Goal: Task Accomplishment & Management: Manage account settings

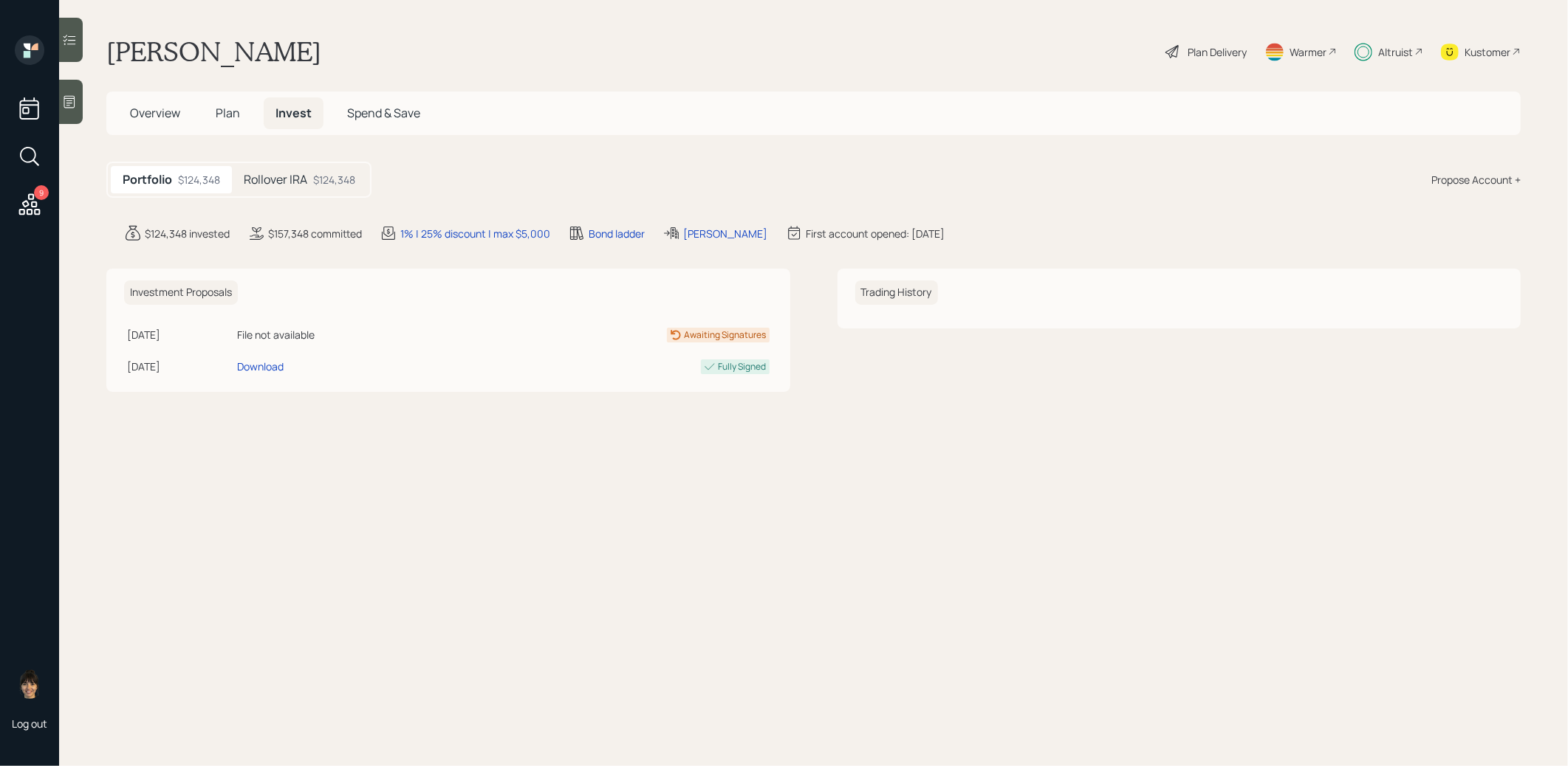
click at [147, 113] on span "Overview" at bounding box center [154, 113] width 50 height 16
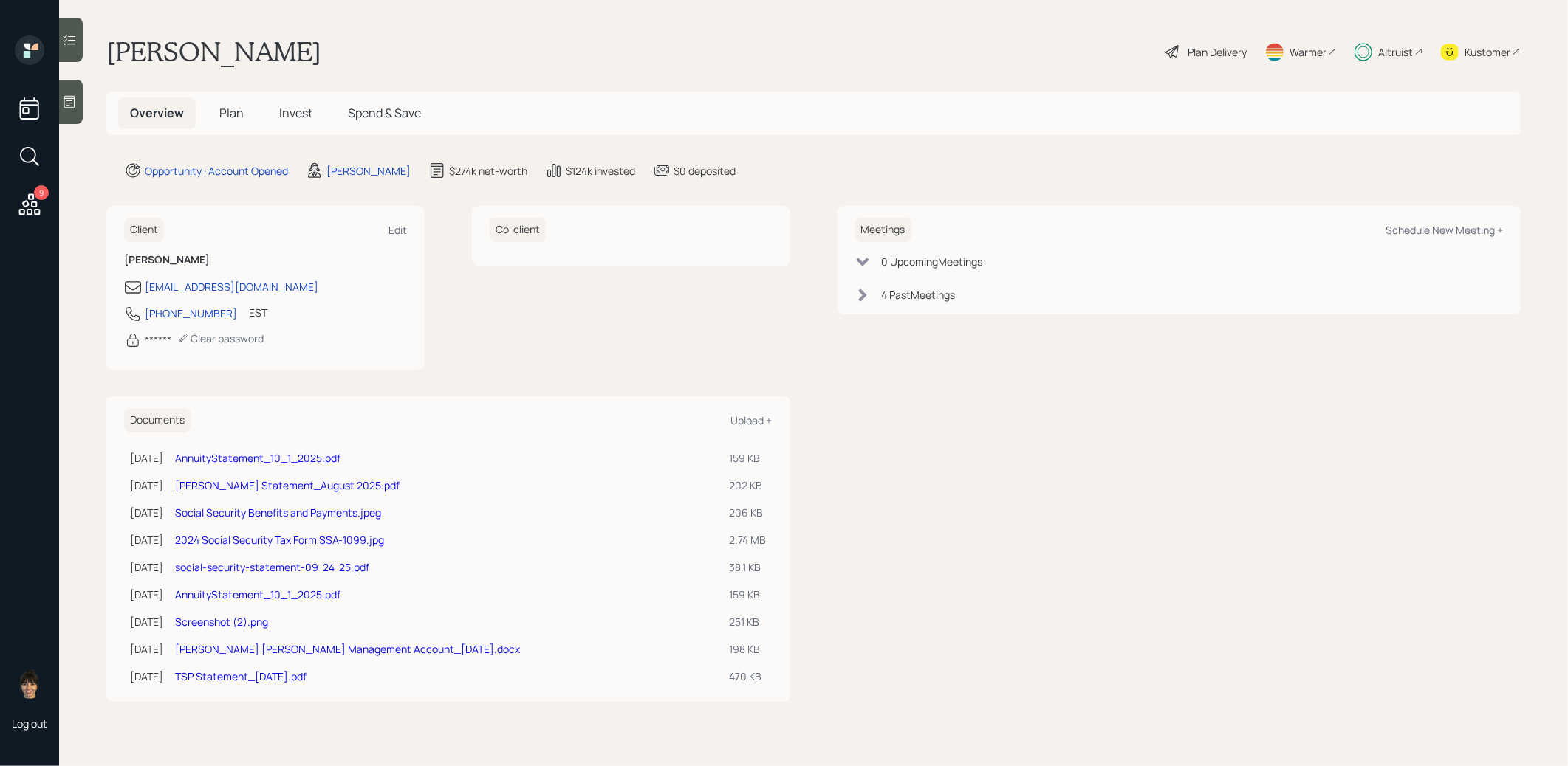
click at [299, 111] on span "Invest" at bounding box center [296, 113] width 34 height 16
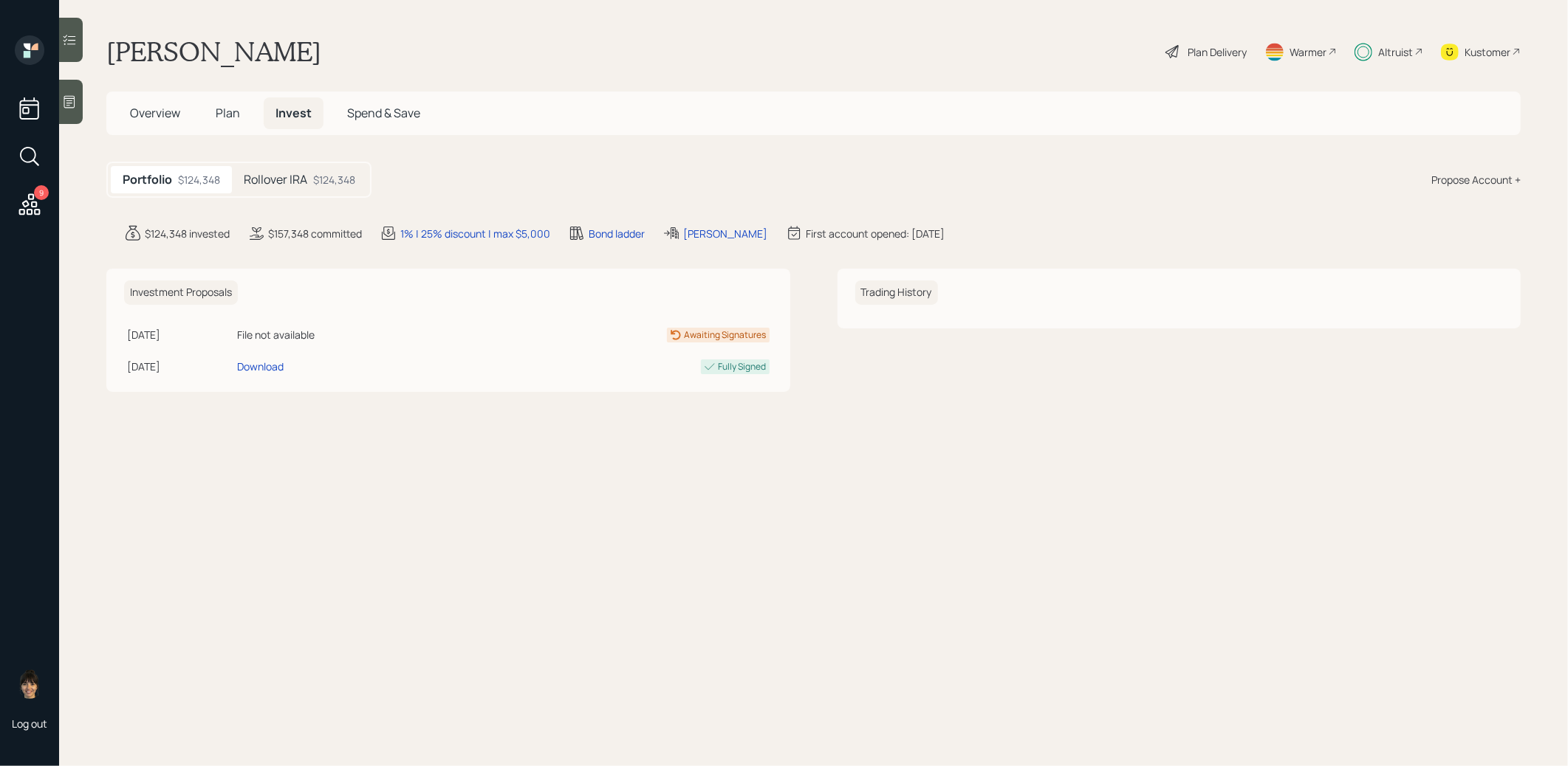
click at [300, 180] on h5 "Rollover IRA" at bounding box center [275, 180] width 63 height 14
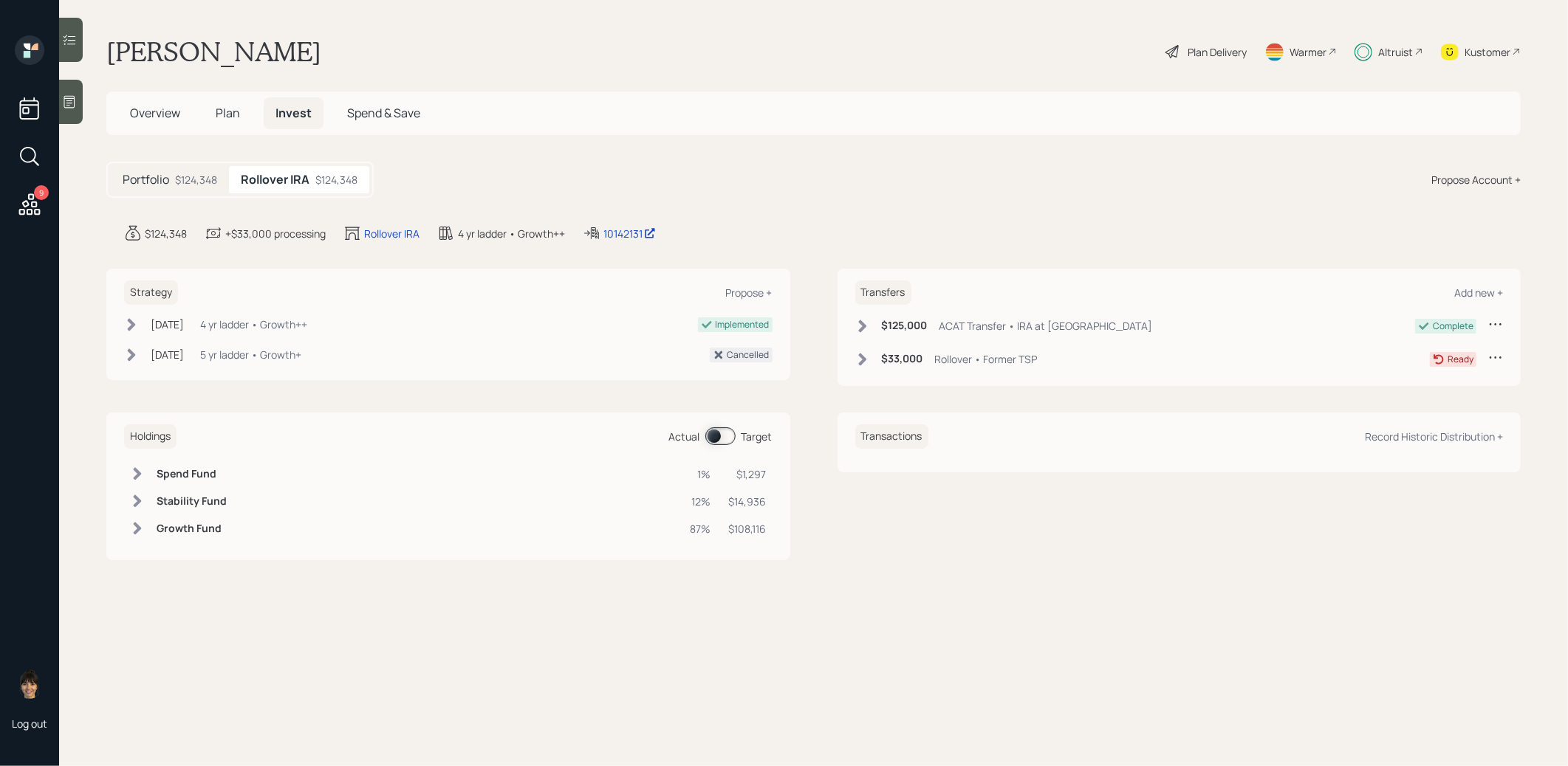
click at [869, 358] on icon at bounding box center [863, 360] width 15 height 15
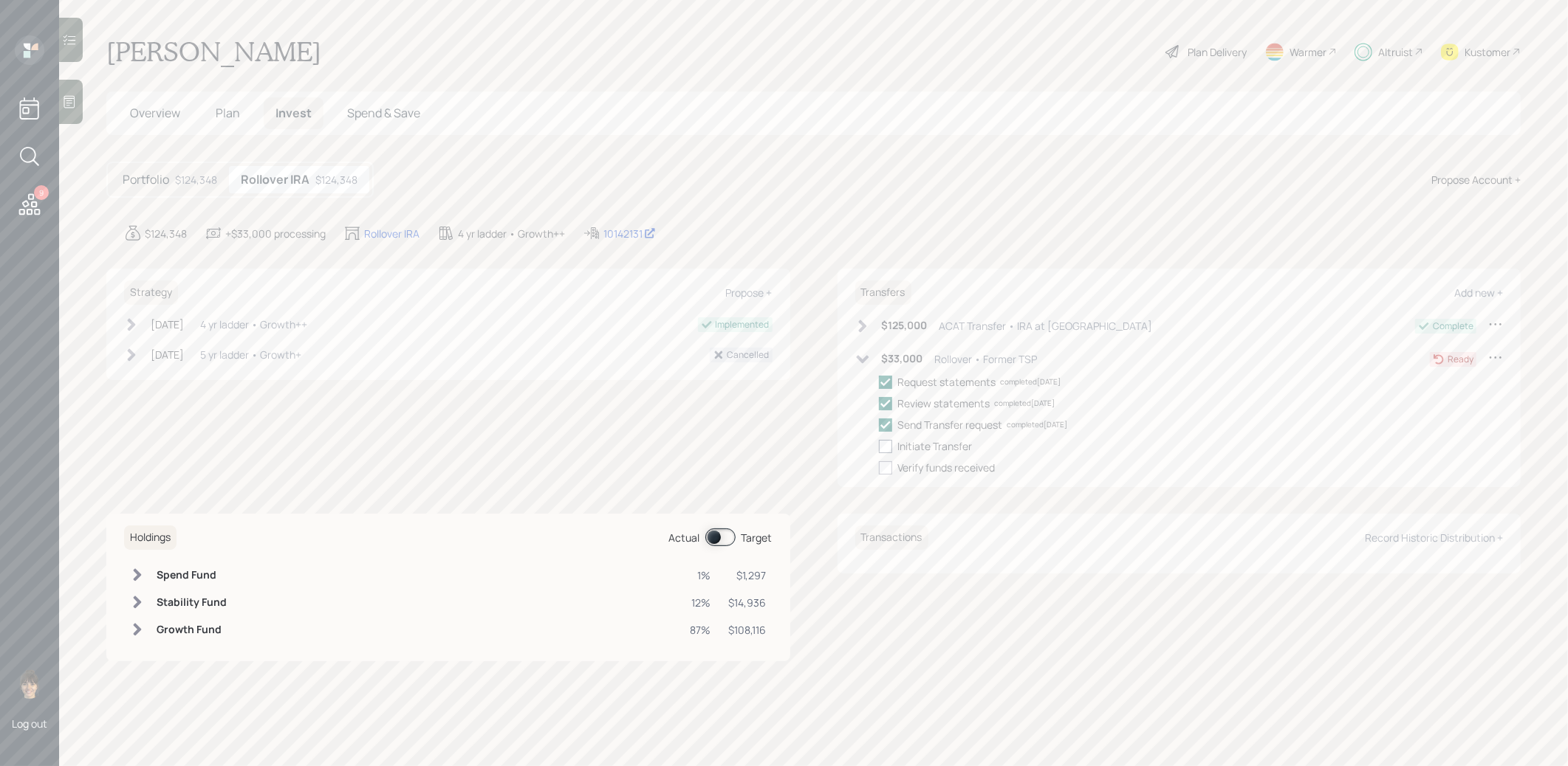
click at [889, 446] on div at bounding box center [886, 447] width 13 height 13
click at [879, 446] on input "checkbox" at bounding box center [878, 446] width 1 height 1
checkbox input "true"
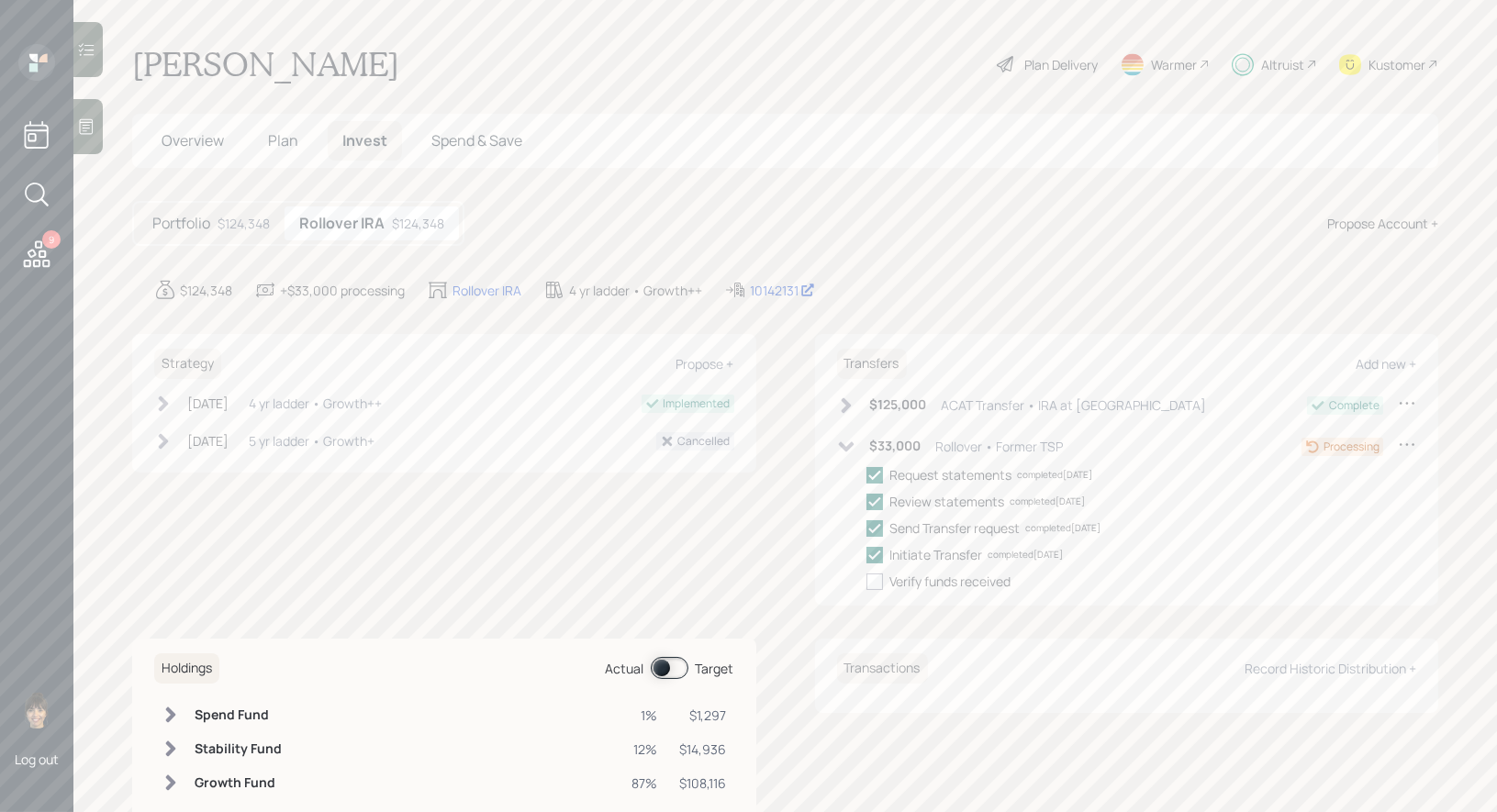
click at [844, 442] on icon at bounding box center [847, 447] width 19 height 19
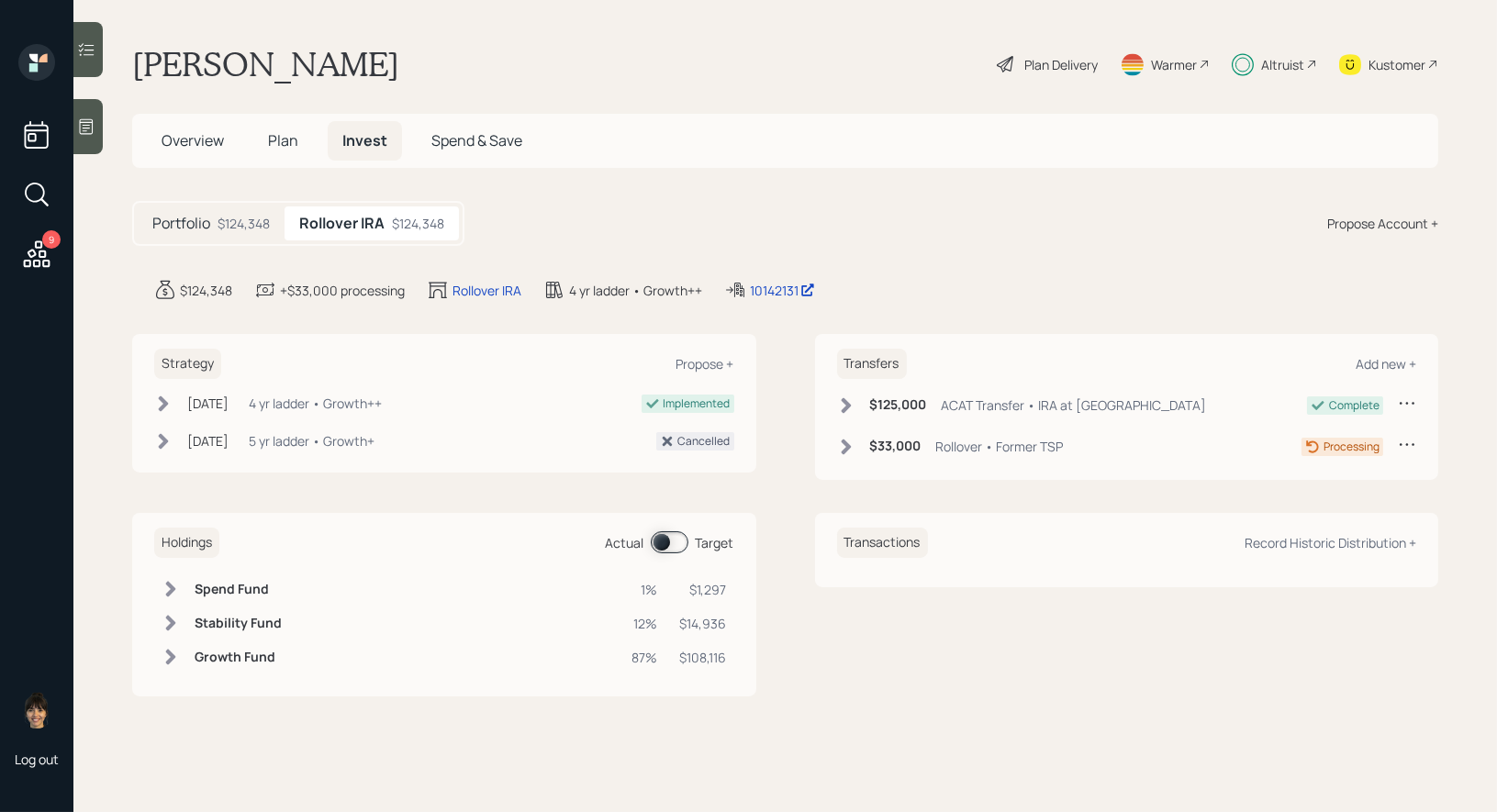
click at [182, 133] on span "Overview" at bounding box center [192, 141] width 62 height 20
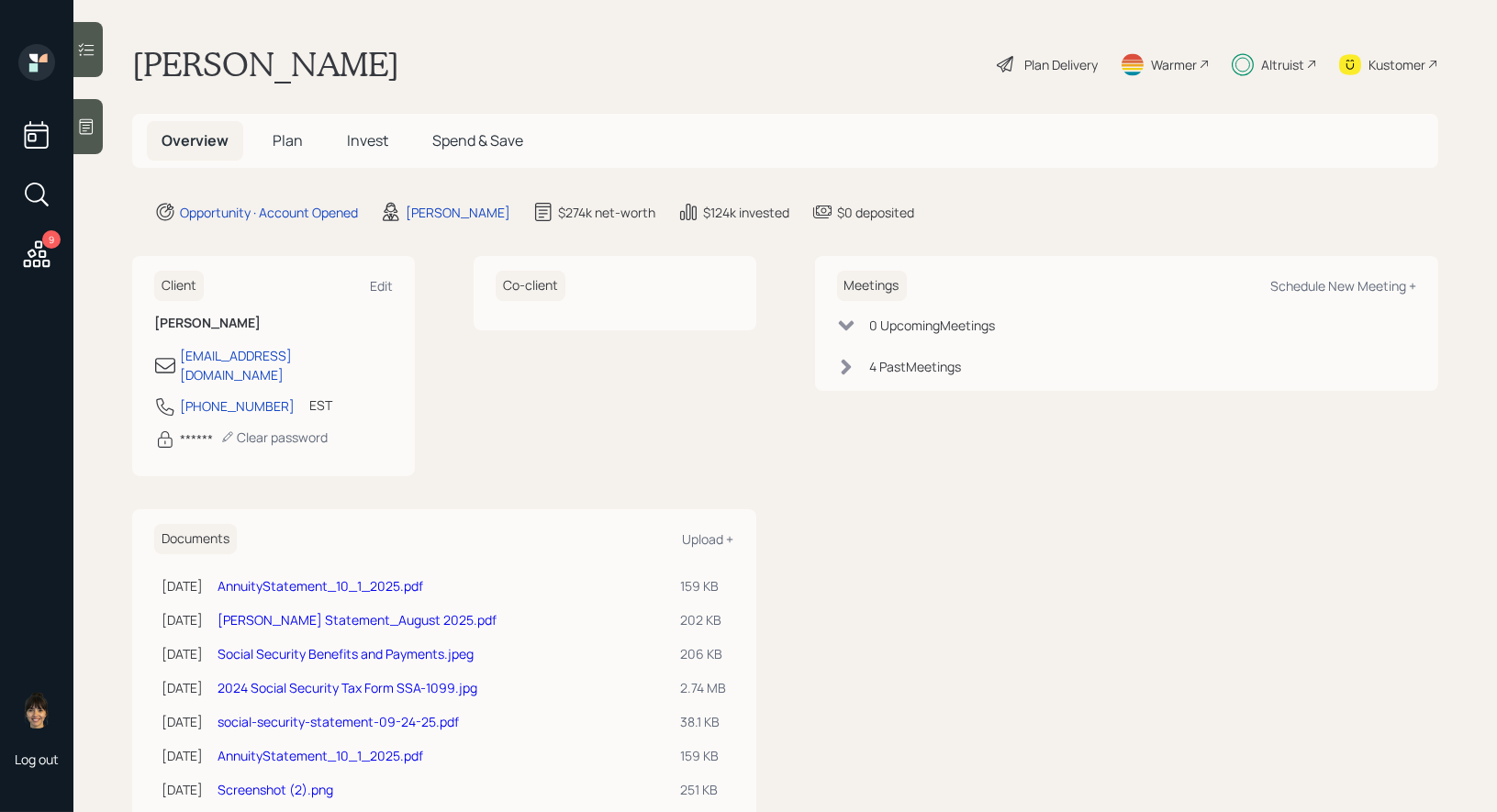
click at [286, 134] on span "Plan" at bounding box center [288, 141] width 31 height 20
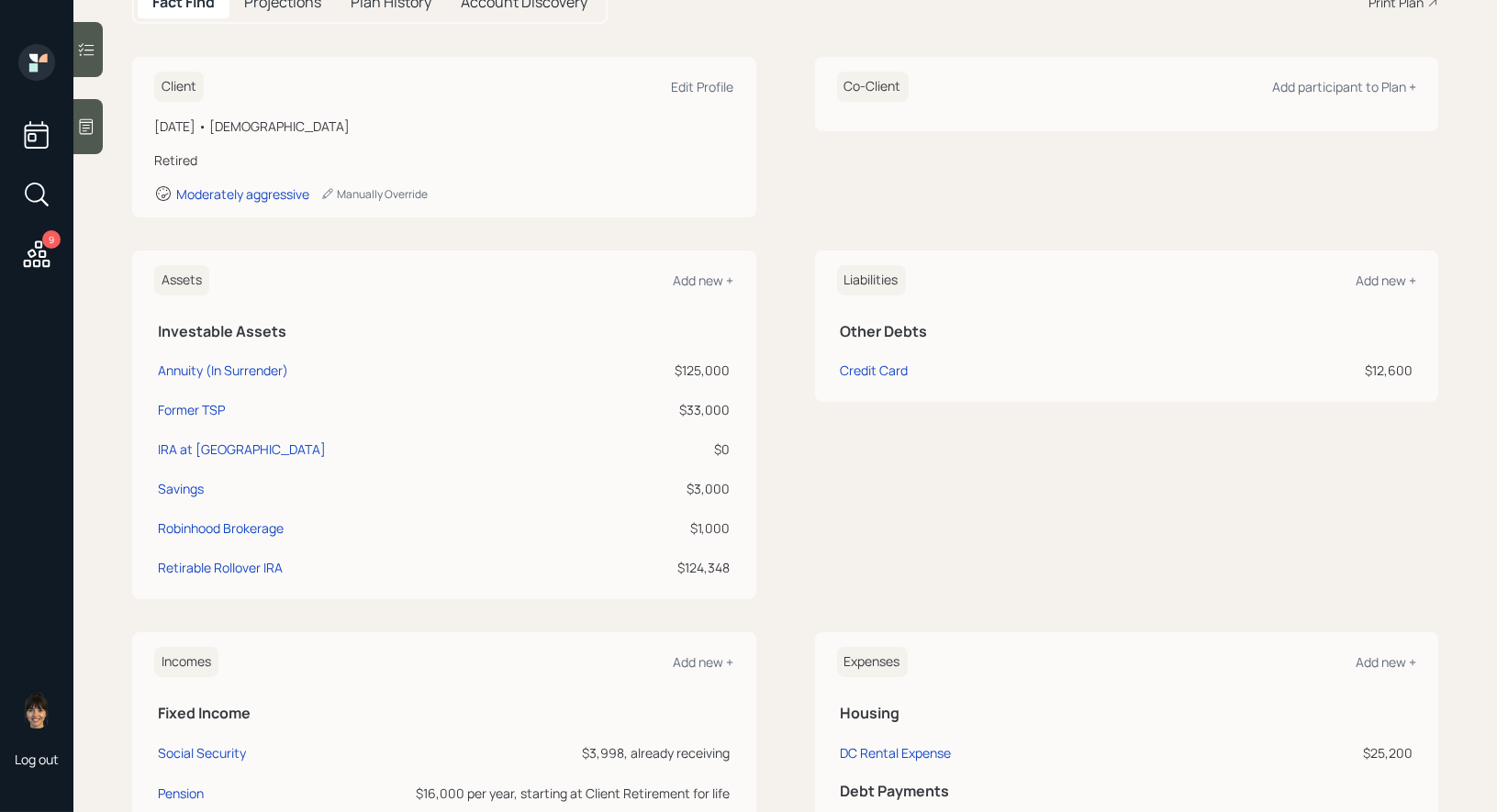
scroll to position [226, 0]
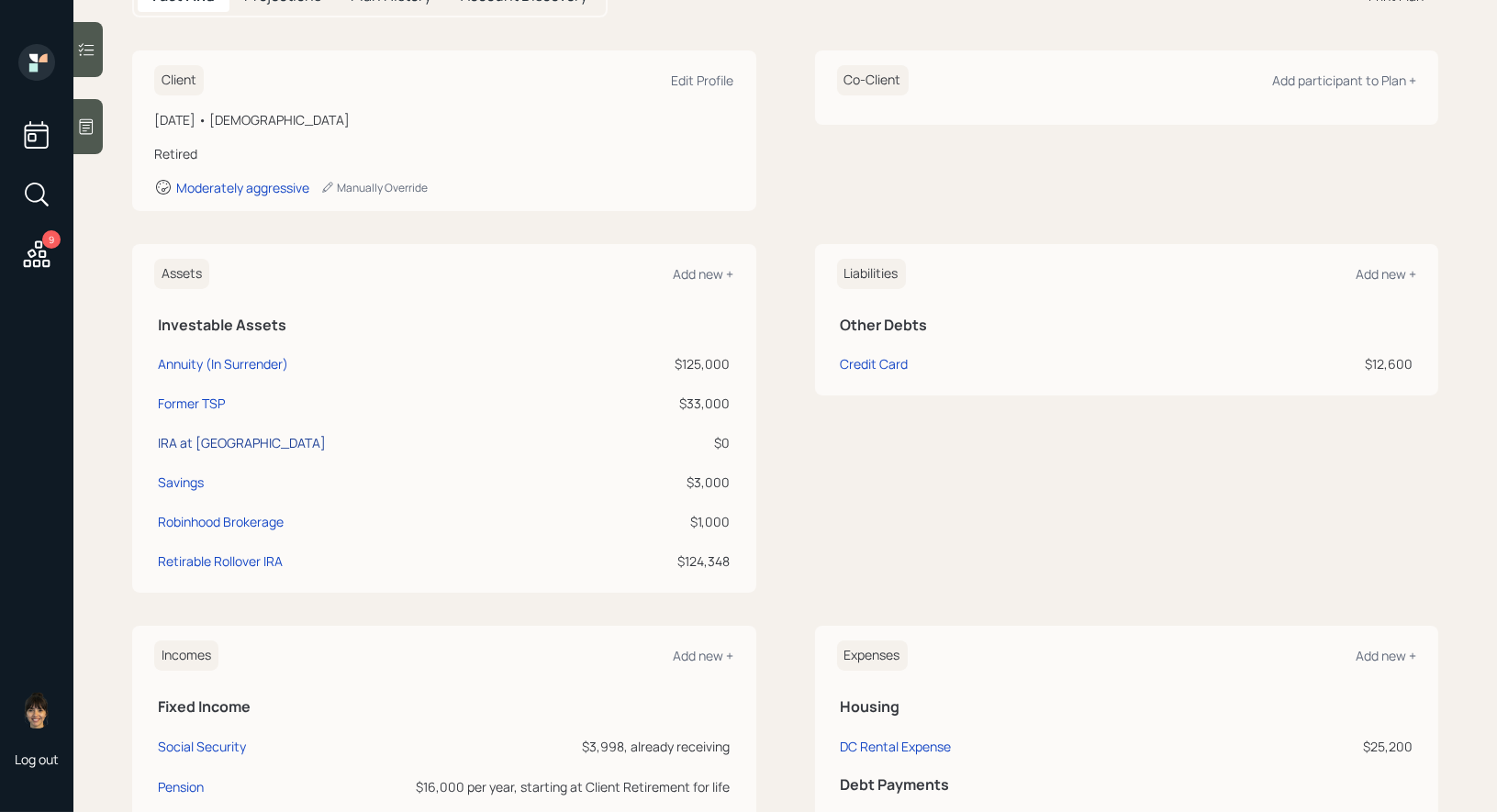
click at [213, 438] on div "IRA at [GEOGRAPHIC_DATA]" at bounding box center [241, 442] width 168 height 19
select select "ira"
select select "balanced"
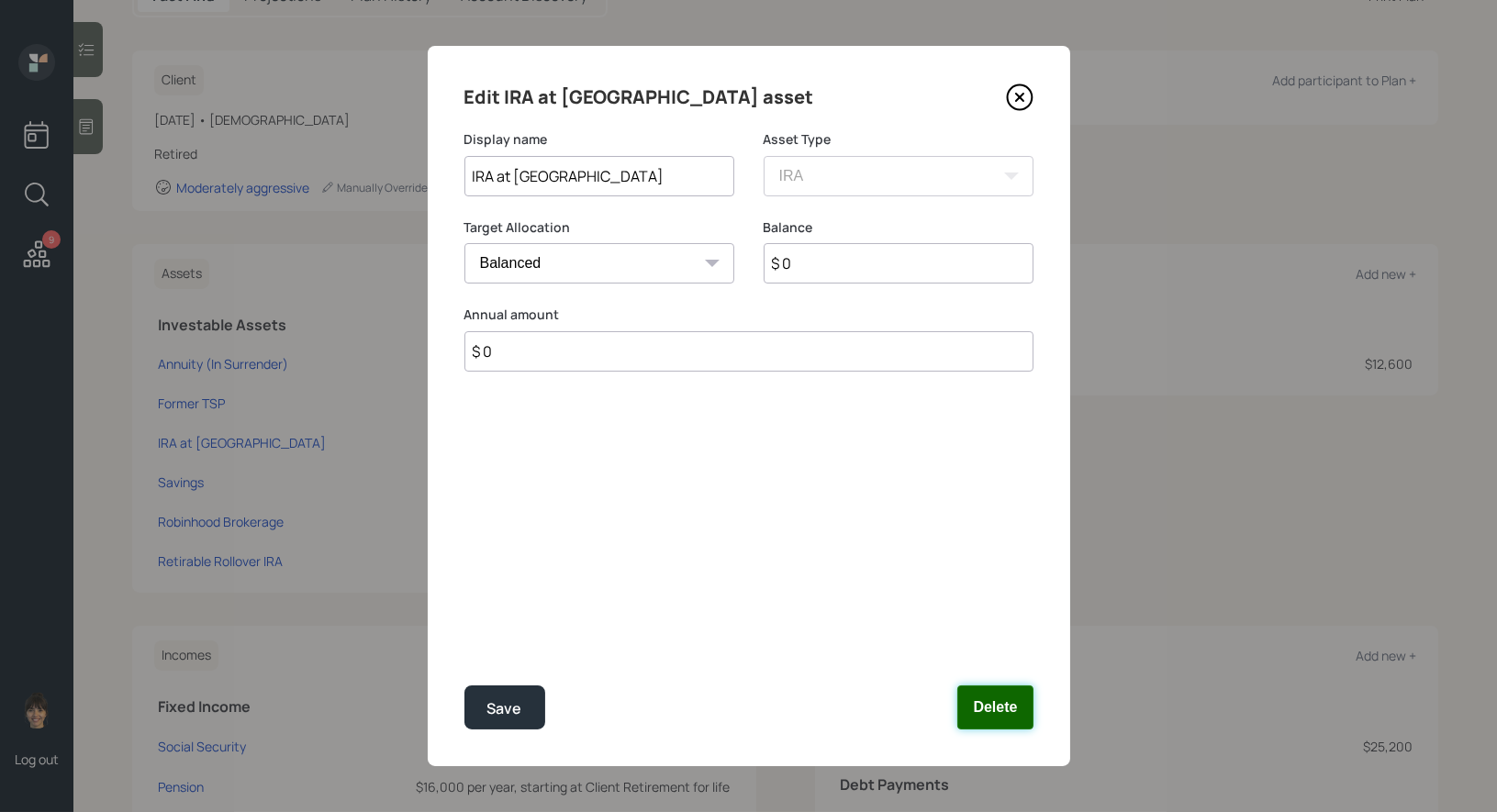
click at [1004, 698] on button "Delete" at bounding box center [994, 707] width 75 height 44
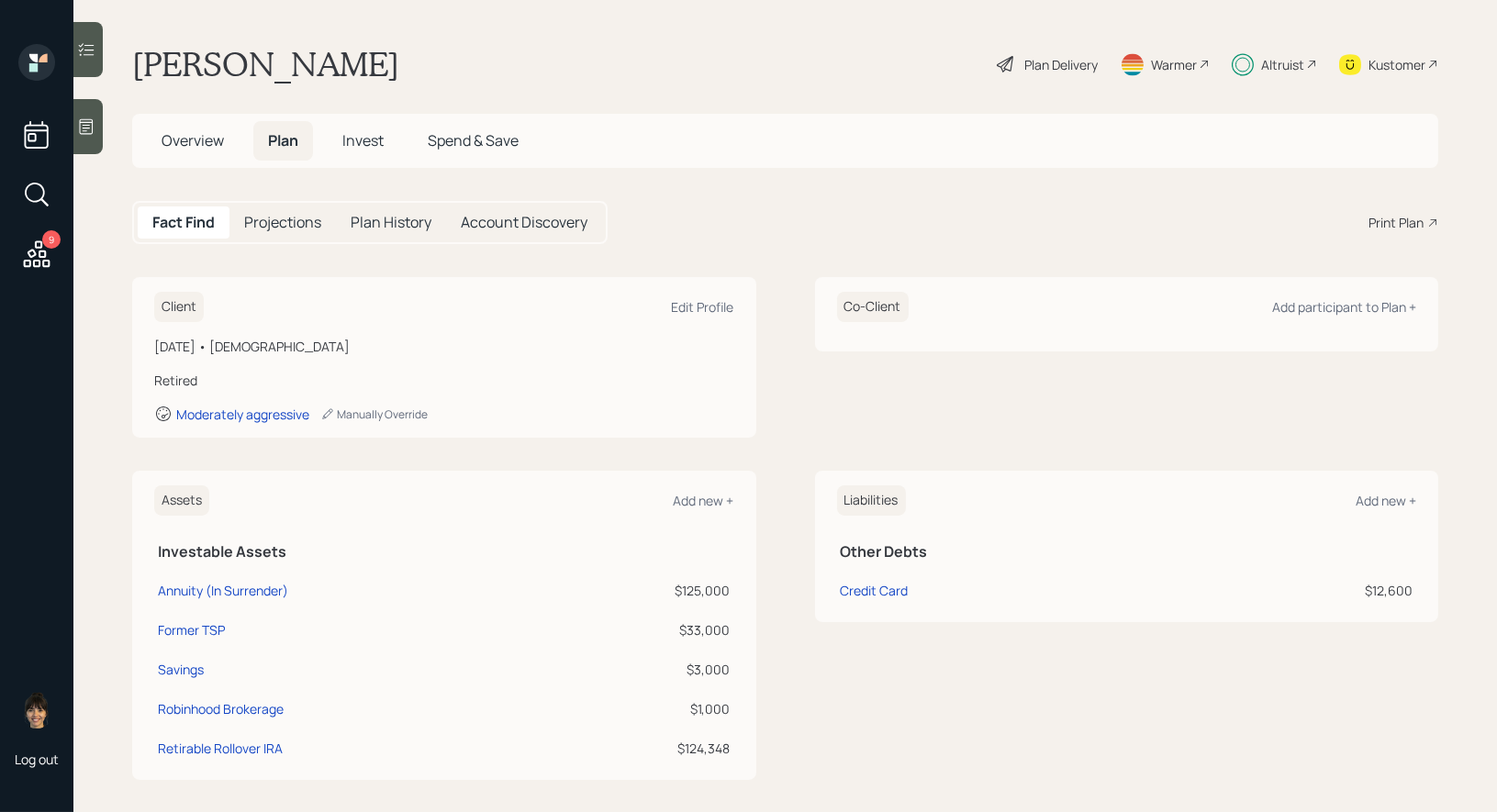
click at [196, 137] on span "Overview" at bounding box center [192, 141] width 62 height 20
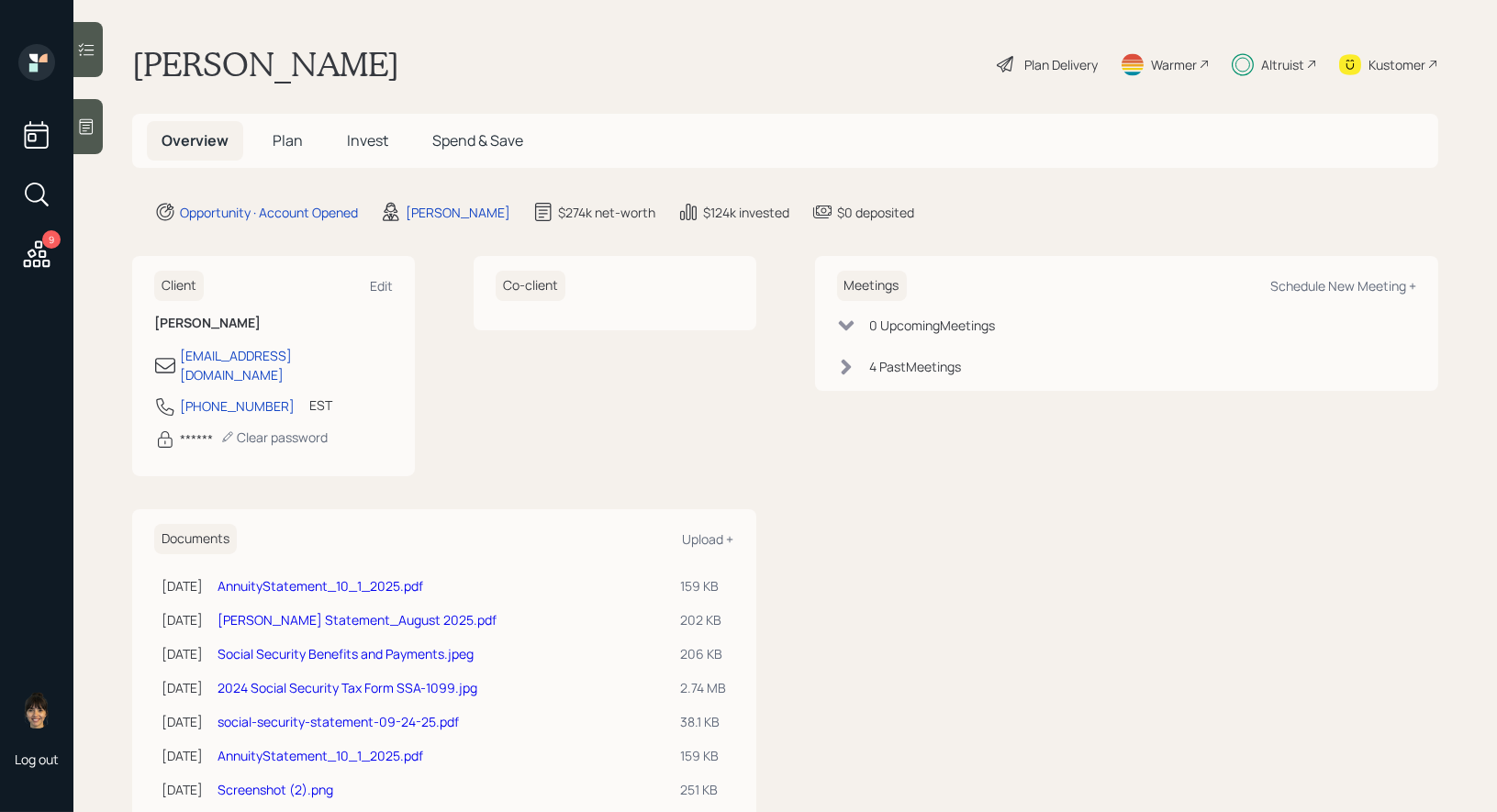
click at [282, 135] on span "Plan" at bounding box center [288, 141] width 31 height 20
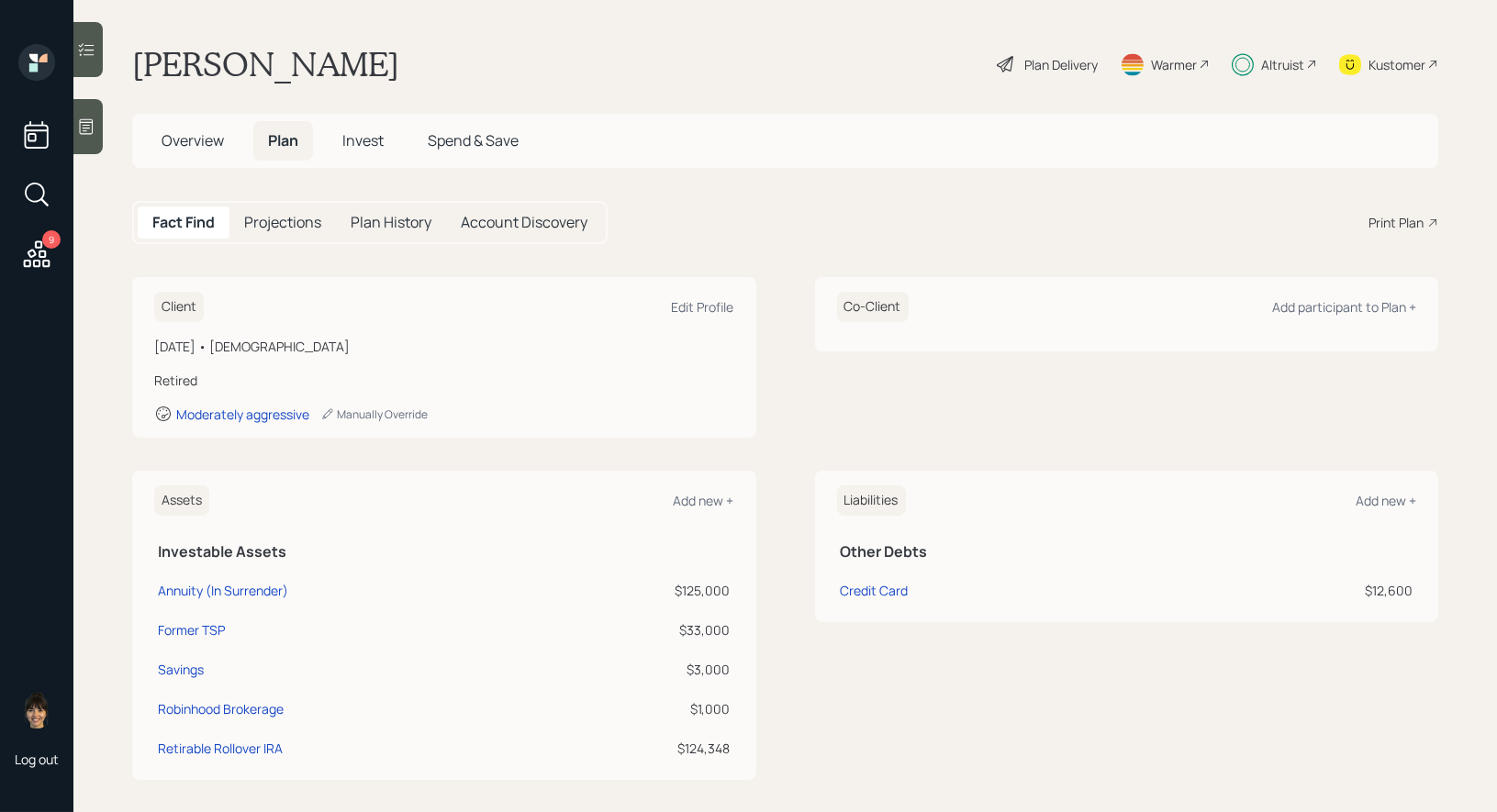
click at [198, 133] on span "Overview" at bounding box center [192, 141] width 62 height 20
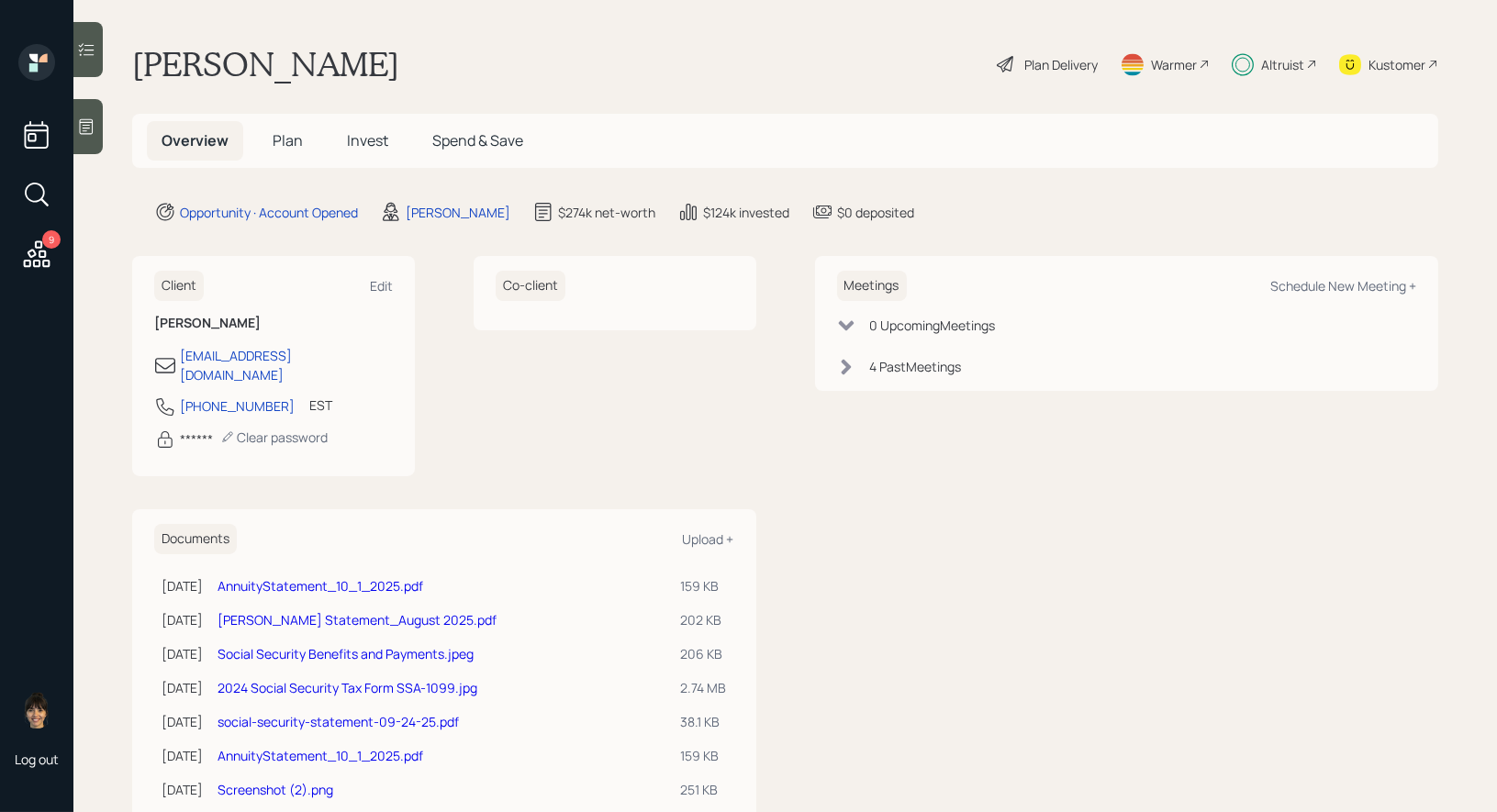
click at [478, 140] on span "Spend & Save" at bounding box center [478, 141] width 91 height 20
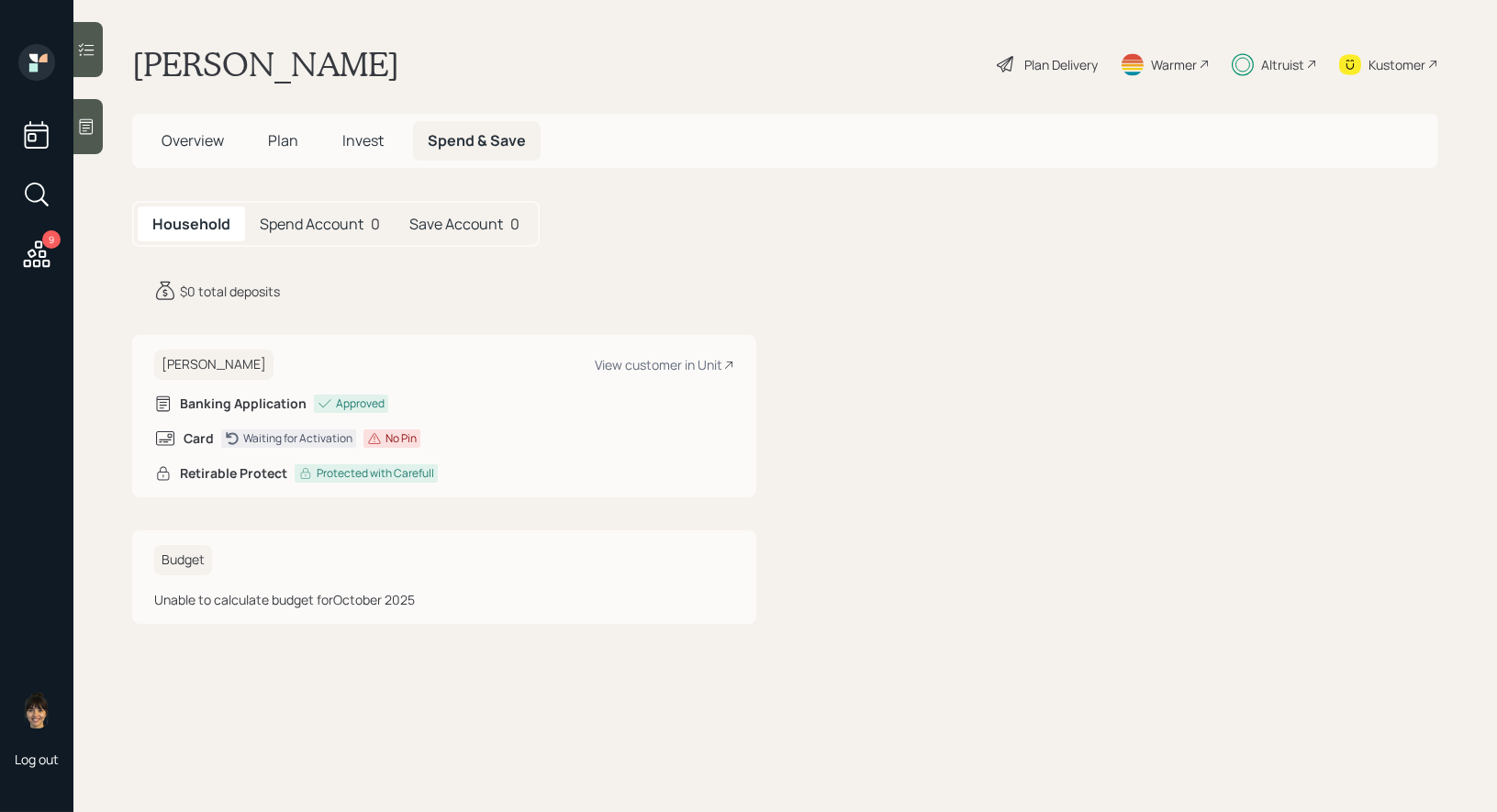
click at [280, 146] on span "Plan" at bounding box center [283, 141] width 31 height 20
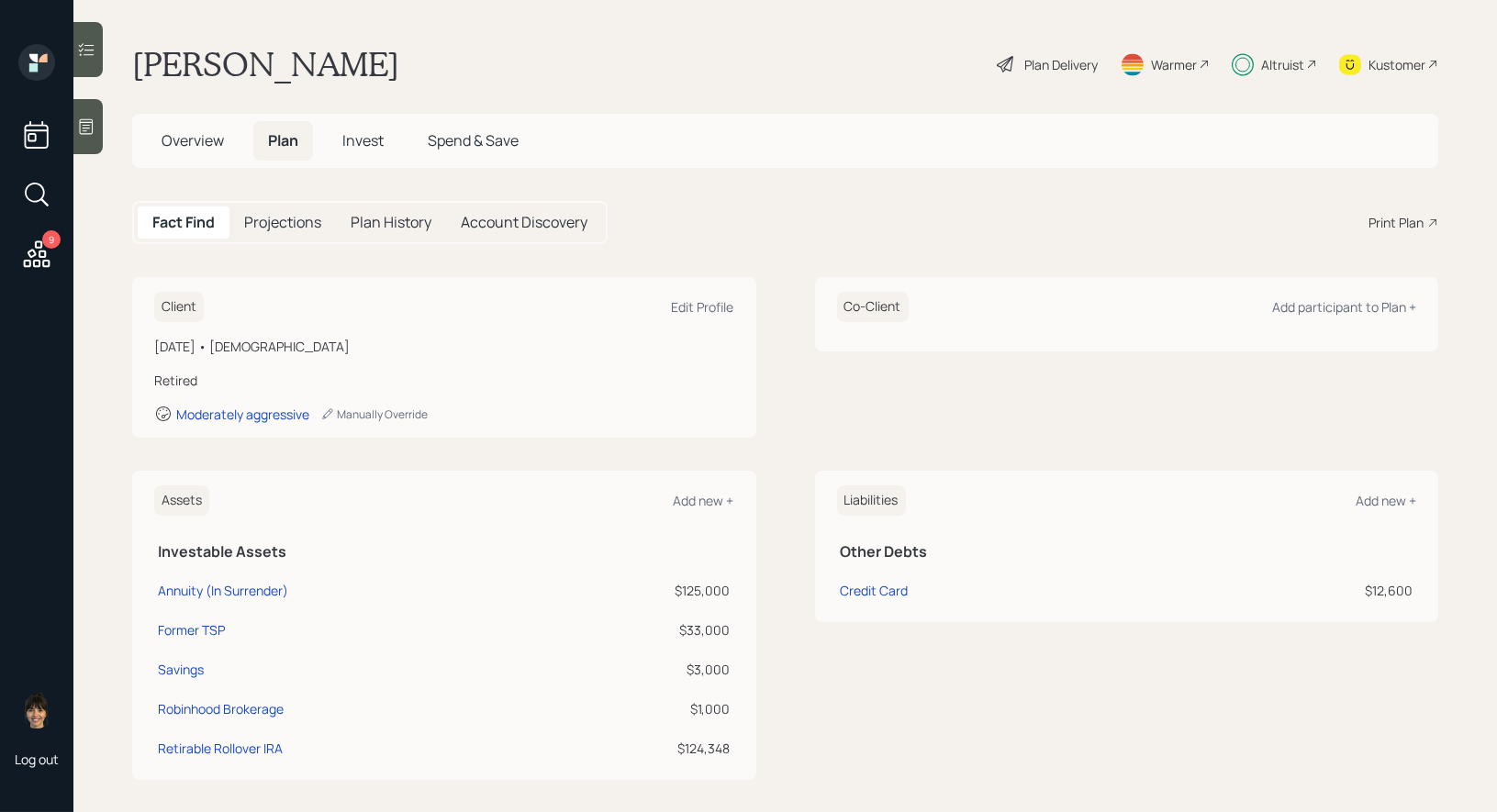
click at [1033, 60] on div "Plan Delivery" at bounding box center [1061, 64] width 73 height 19
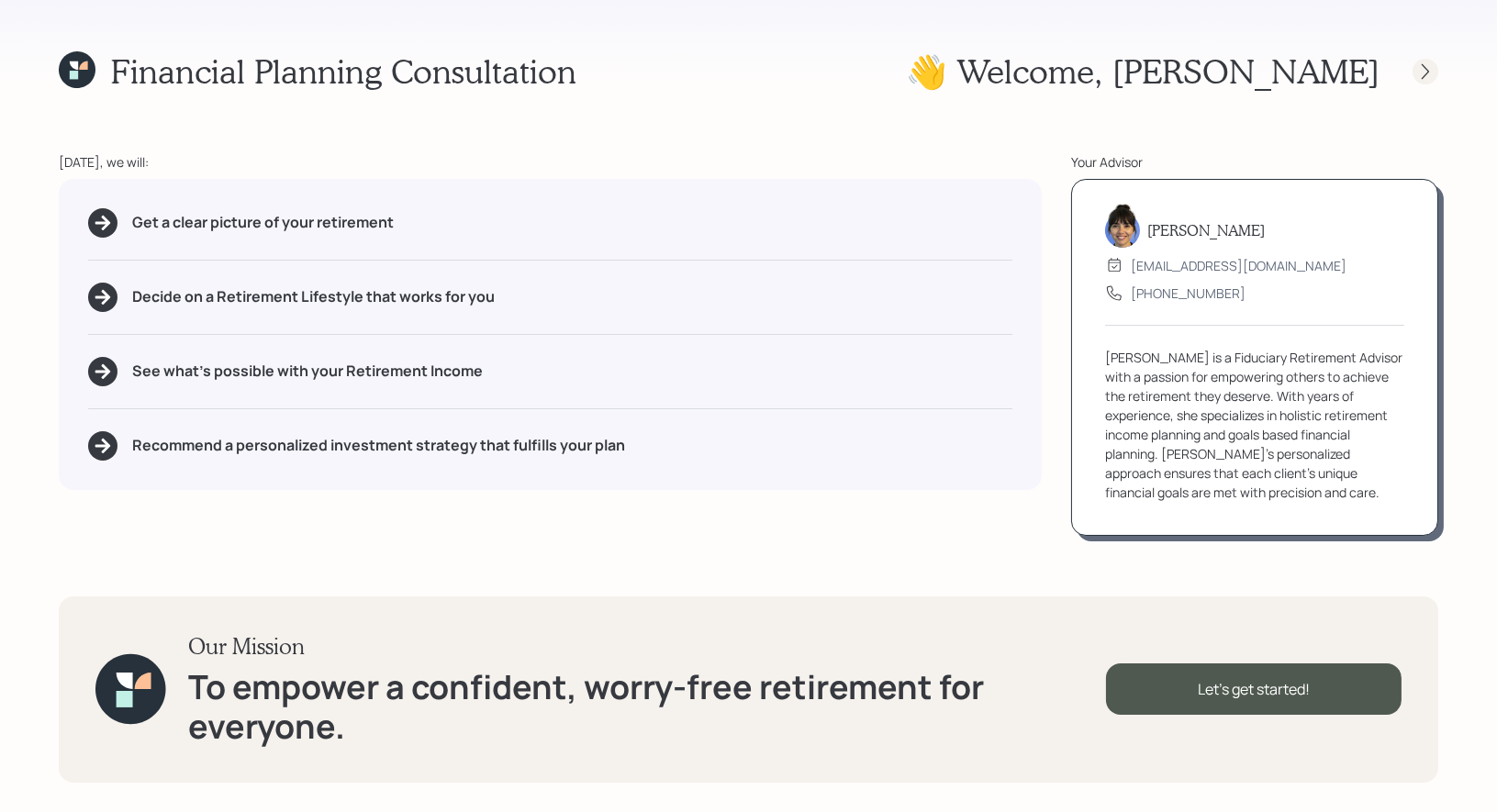
click at [1429, 67] on icon at bounding box center [1426, 71] width 19 height 19
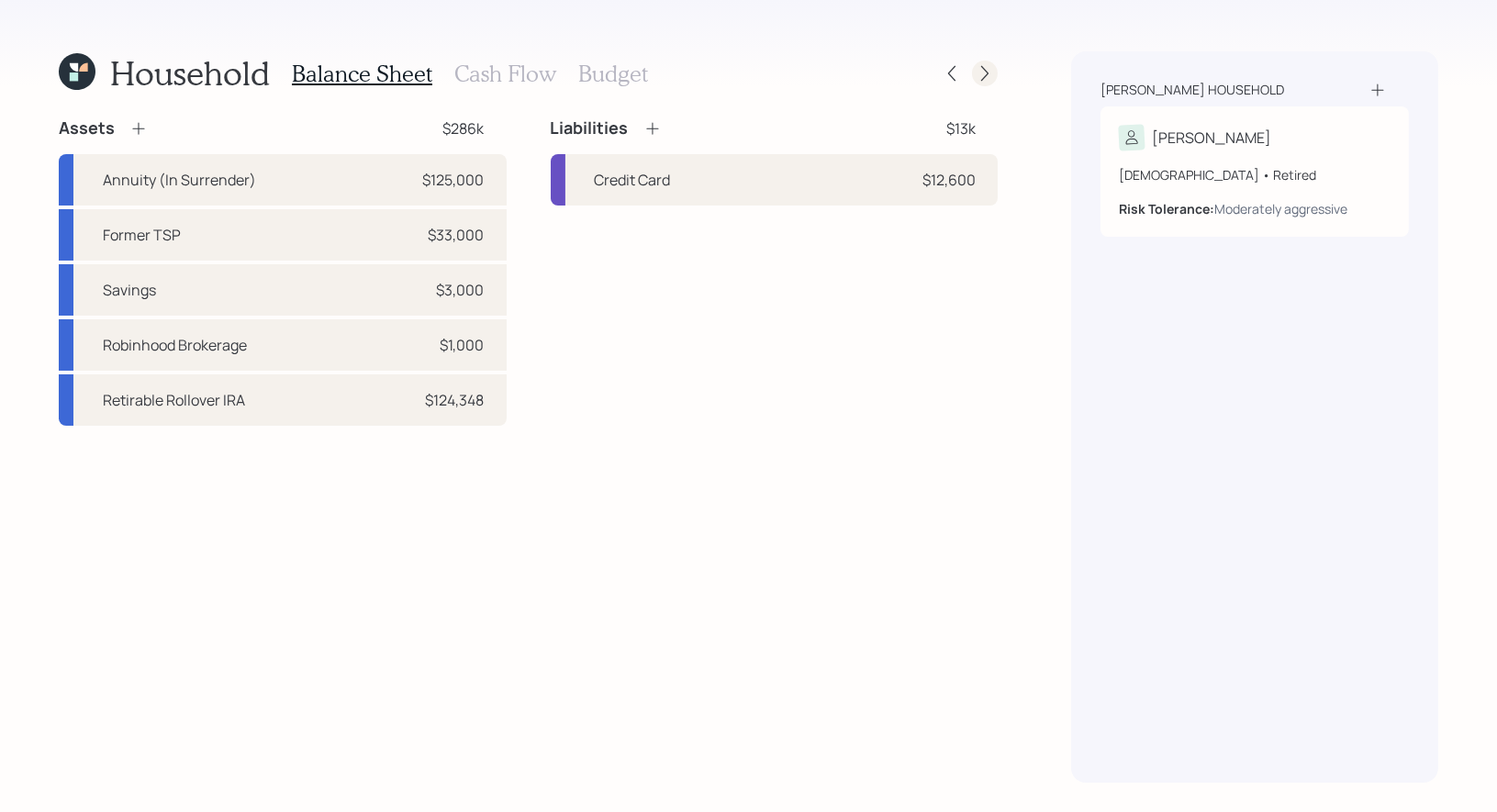
click at [987, 70] on icon at bounding box center [985, 73] width 19 height 19
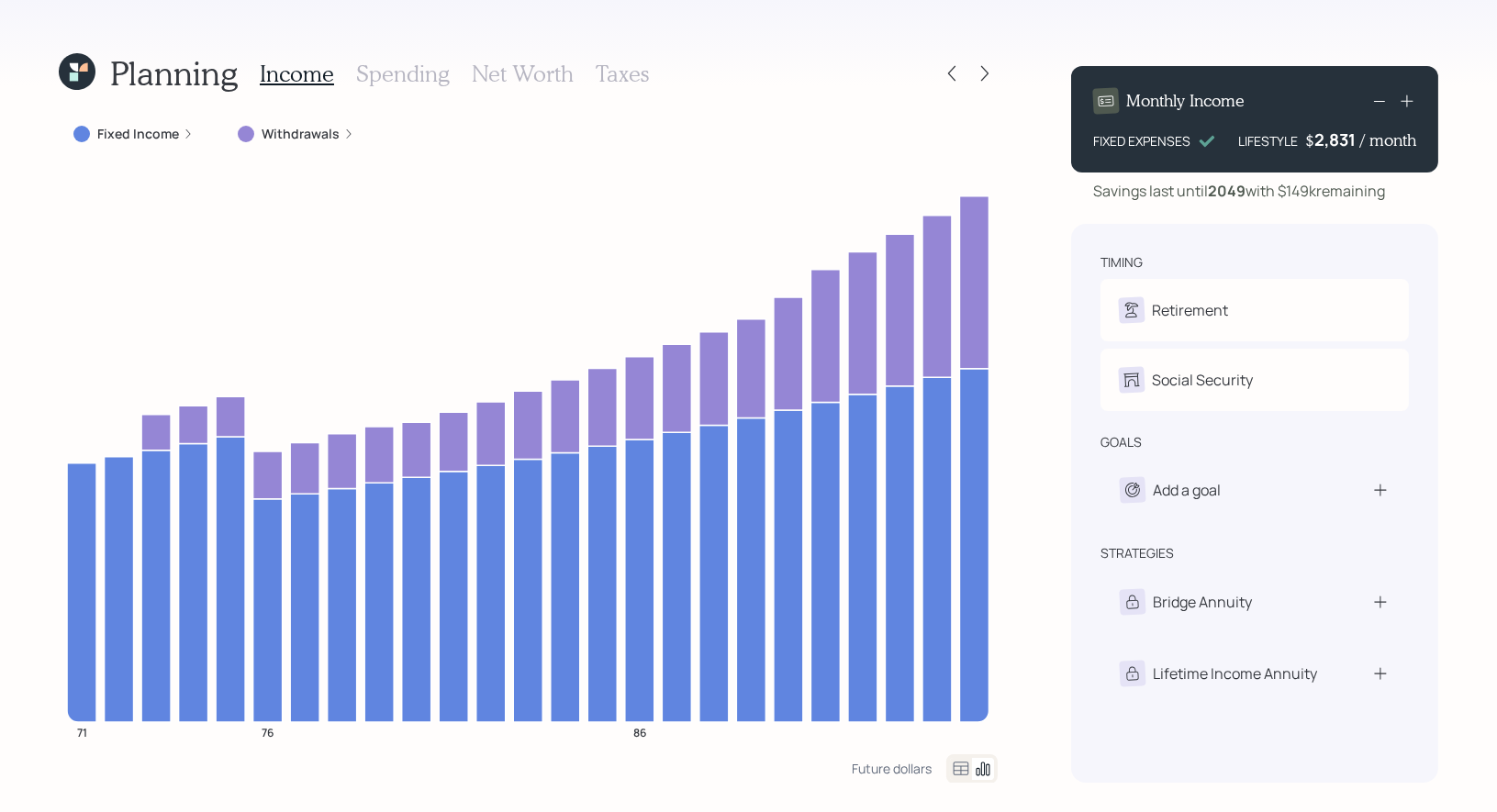
click at [727, 42] on div "Planning Income Spending Net Worth Taxes Fixed Income Withdrawals 71 76 86 Futu…" at bounding box center [748, 406] width 1497 height 812
click at [75, 72] on icon at bounding box center [73, 76] width 8 height 8
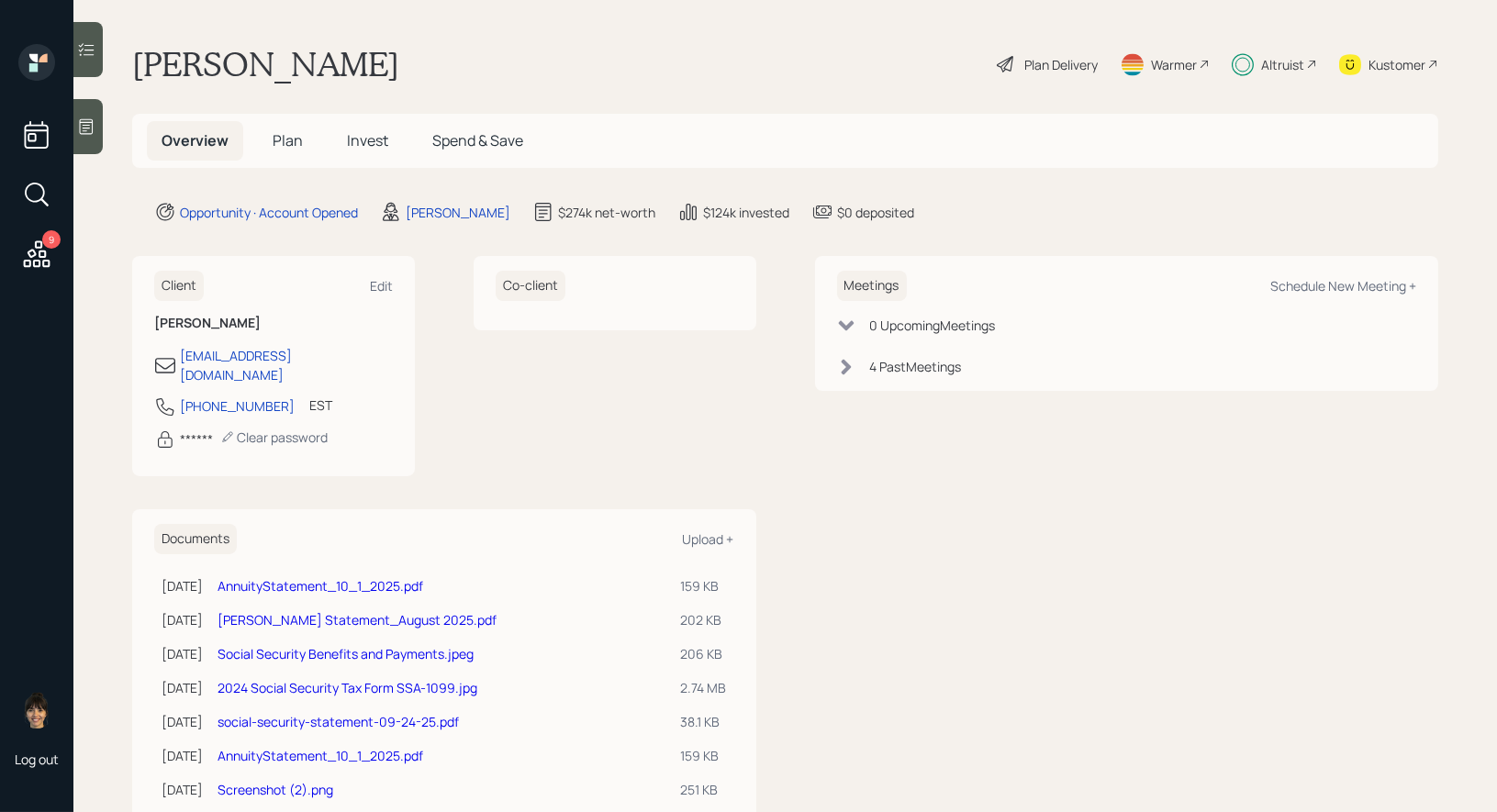
click at [289, 134] on span "Plan" at bounding box center [288, 141] width 31 height 20
